Goal: Task Accomplishment & Management: Manage account settings

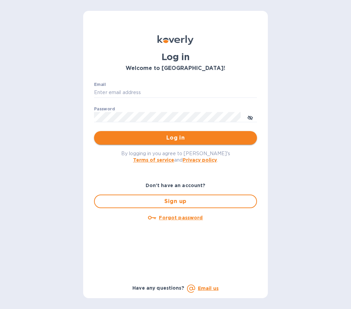
type input "[EMAIL_ADDRESS][DOMAIN_NAME]"
click at [160, 133] on button "Log in" at bounding box center [175, 138] width 163 height 14
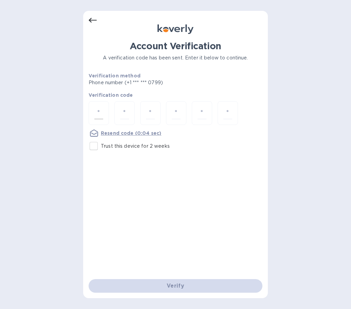
click at [100, 110] on input "number" at bounding box center [98, 113] width 9 height 13
type input "8"
type input "7"
type input "8"
type input "5"
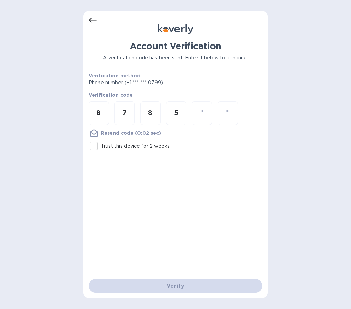
type input "1"
type input "6"
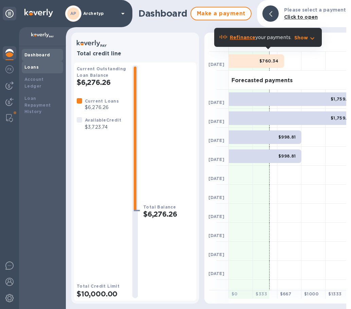
click at [30, 66] on b "Loans" at bounding box center [31, 66] width 14 height 5
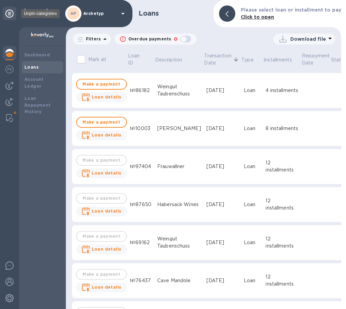
click at [12, 8] on div at bounding box center [10, 14] width 14 height 14
click at [8, 13] on icon at bounding box center [9, 14] width 8 height 8
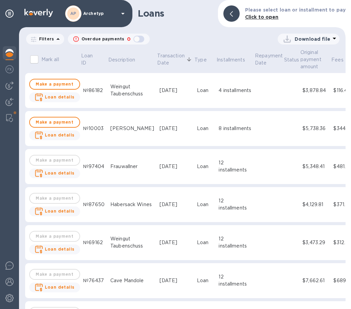
scroll to position [0, 104]
